Goal: Task Accomplishment & Management: Use online tool/utility

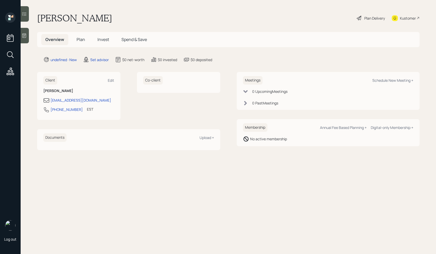
click at [27, 38] on icon at bounding box center [24, 35] width 5 height 5
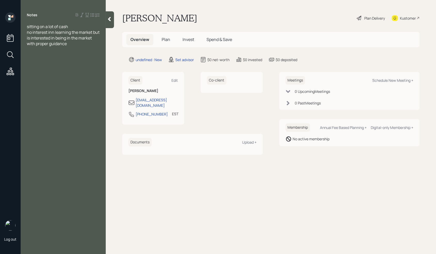
click at [54, 33] on span "no interest inn learning the market but is interested in being in the market wi…" at bounding box center [63, 37] width 73 height 17
click at [68, 44] on span "no interest in learning the market but is interested in being in the market wit…" at bounding box center [62, 37] width 71 height 17
click at [37, 66] on div at bounding box center [63, 66] width 73 height 6
click at [48, 91] on span "Self employed" at bounding box center [40, 89] width 27 height 6
click at [57, 90] on div "Self employed" at bounding box center [63, 89] width 73 height 6
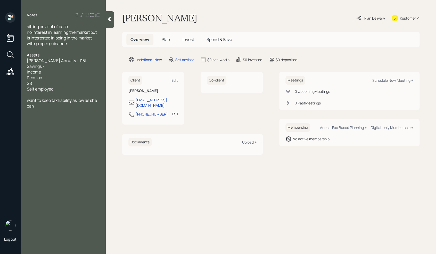
click at [31, 97] on span "want to keep tax liability as low as she can" at bounding box center [62, 102] width 71 height 11
click at [28, 97] on div at bounding box center [63, 95] width 73 height 6
click at [43, 51] on div at bounding box center [63, 49] width 73 height 6
click at [70, 55] on div "Assets" at bounding box center [63, 55] width 73 height 6
click at [58, 66] on div "Savings -" at bounding box center [63, 66] width 73 height 6
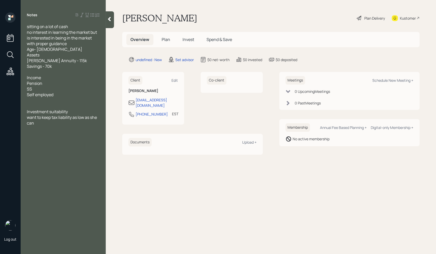
click at [55, 123] on div "want to keep tax liability as low as she can" at bounding box center [63, 119] width 73 height 11
